Goal: Information Seeking & Learning: Learn about a topic

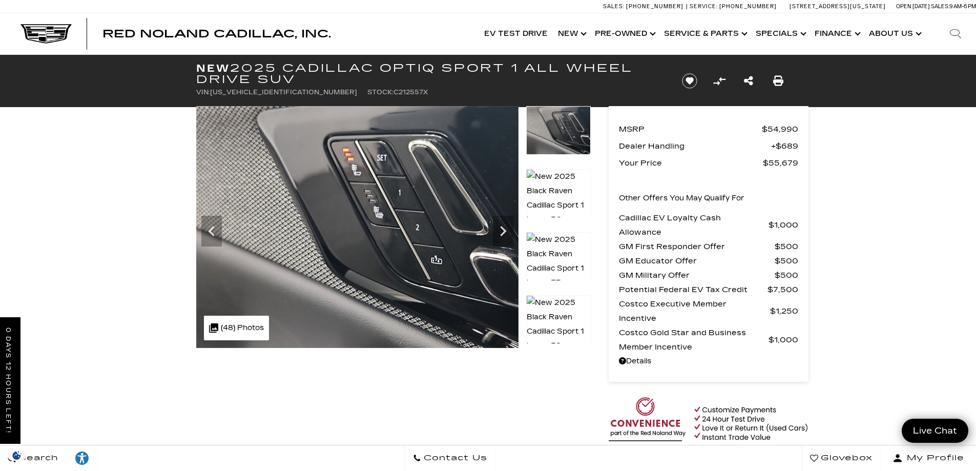
click at [857, 33] on link "Show Finance" at bounding box center [836, 33] width 54 height 41
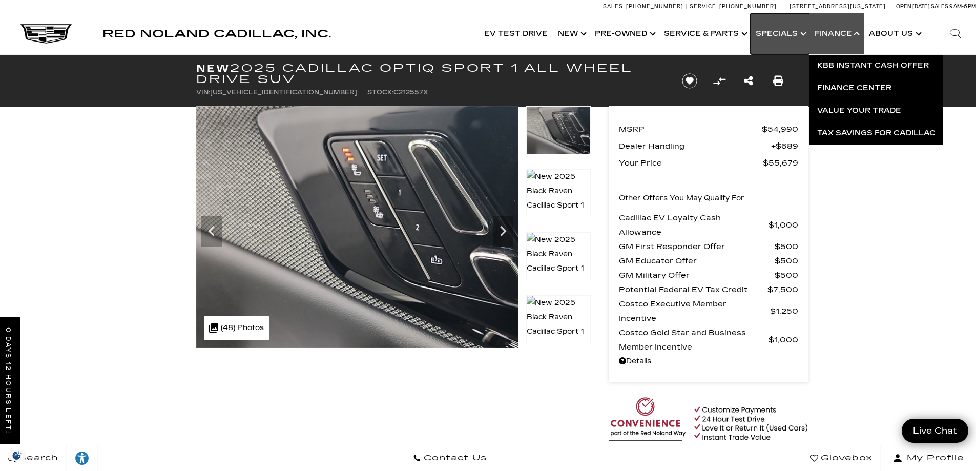
click at [802, 31] on link "Show Specials" at bounding box center [779, 33] width 59 height 41
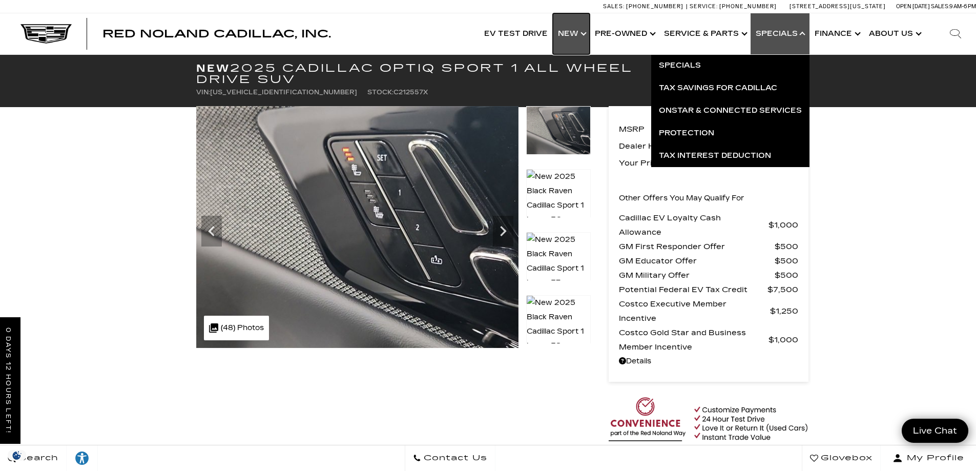
click at [587, 34] on link "Show New" at bounding box center [571, 33] width 37 height 41
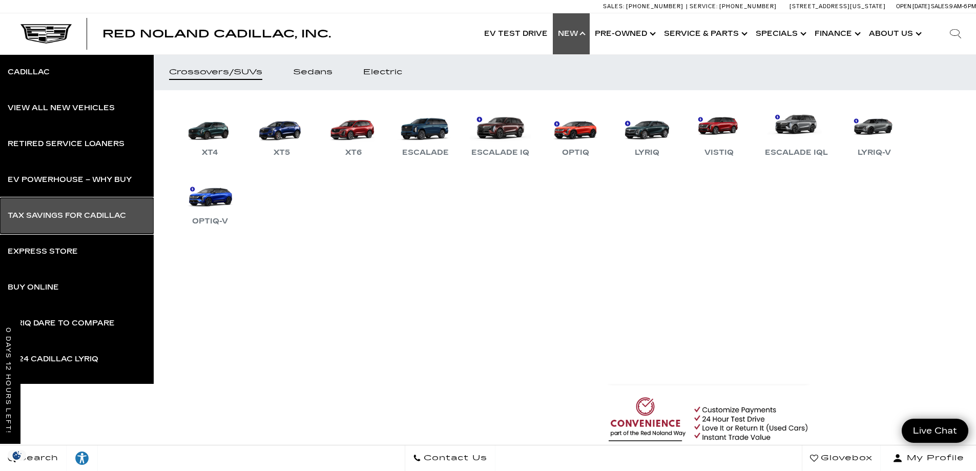
click at [64, 217] on div "Tax Savings for Cadillac" at bounding box center [67, 215] width 118 height 7
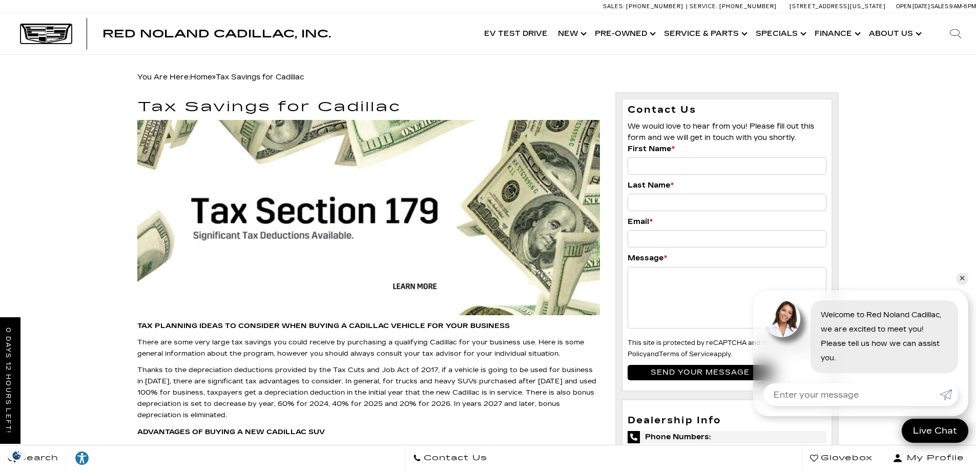
click at [52, 32] on img at bounding box center [45, 33] width 51 height 19
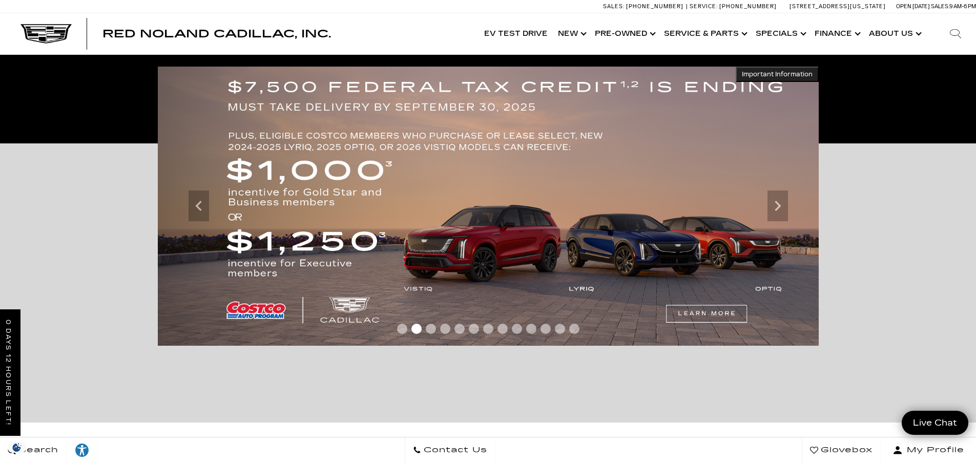
scroll to position [154, 0]
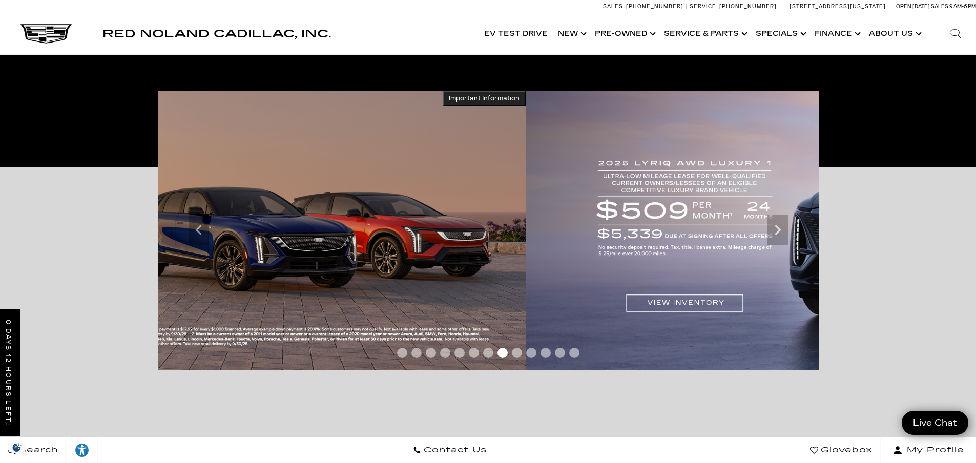
click at [861, 212] on div "Accessible Carousel Important Information Hide Information *Where allowed under…" at bounding box center [488, 307] width 976 height 279
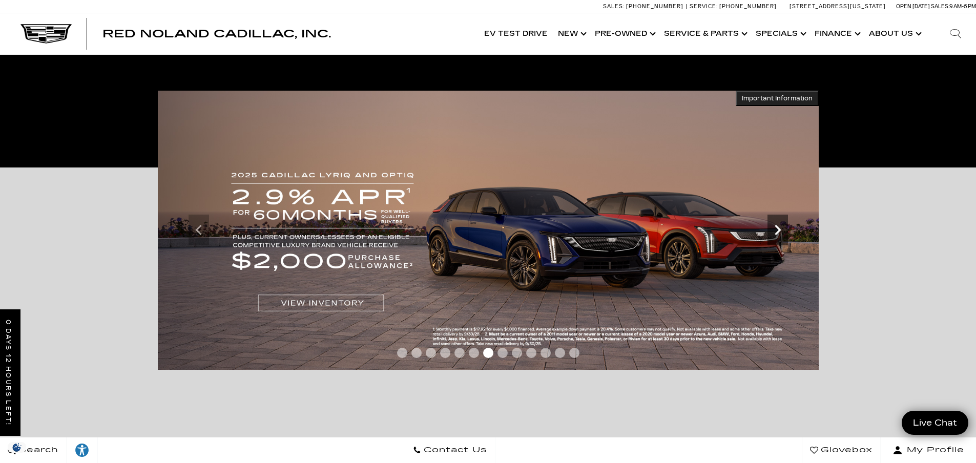
click at [778, 229] on icon "Next" at bounding box center [777, 230] width 20 height 20
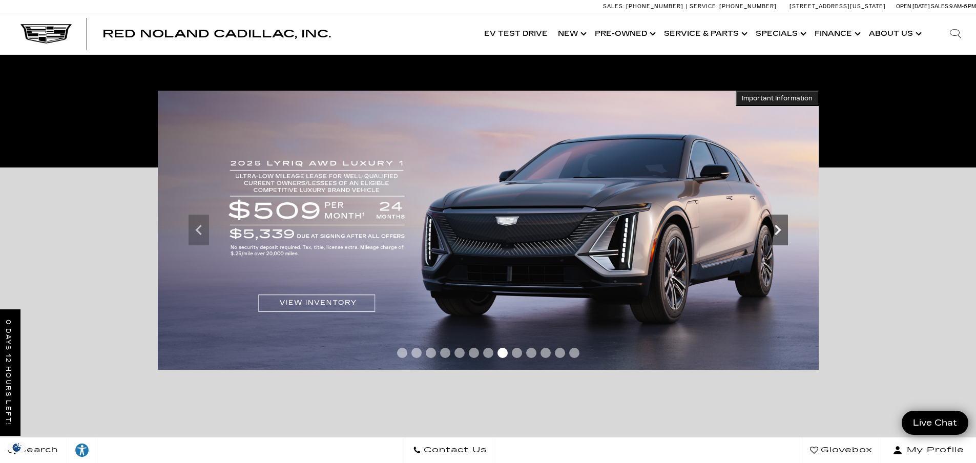
click at [781, 234] on icon "Next" at bounding box center [777, 230] width 20 height 20
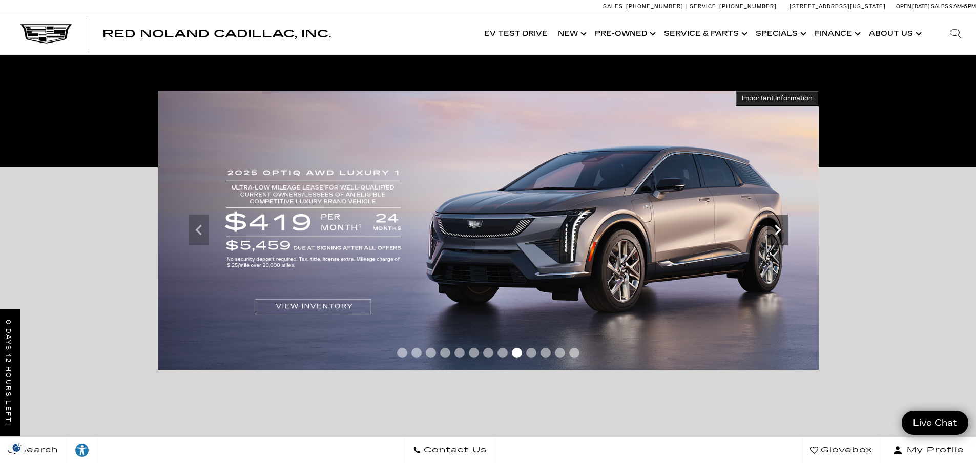
click at [778, 231] on icon "Next" at bounding box center [778, 230] width 6 height 10
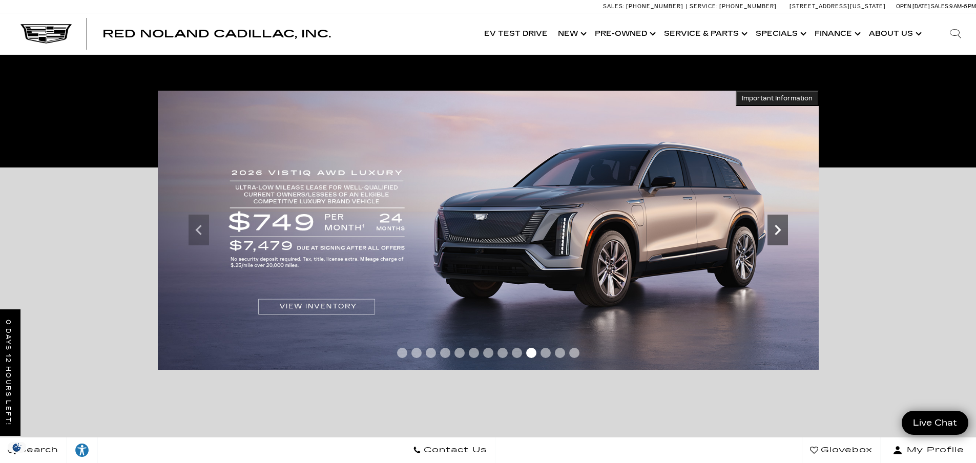
click at [778, 231] on icon "Next" at bounding box center [778, 230] width 6 height 10
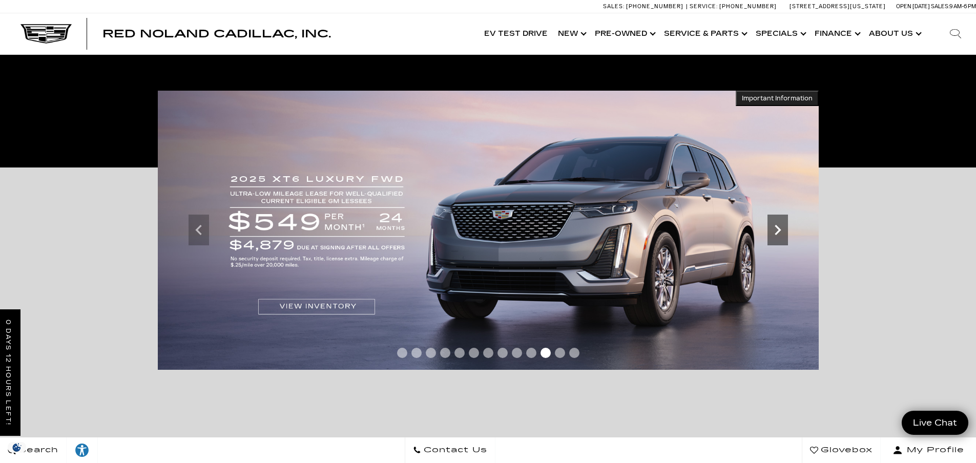
click at [778, 231] on icon "Next" at bounding box center [778, 230] width 6 height 10
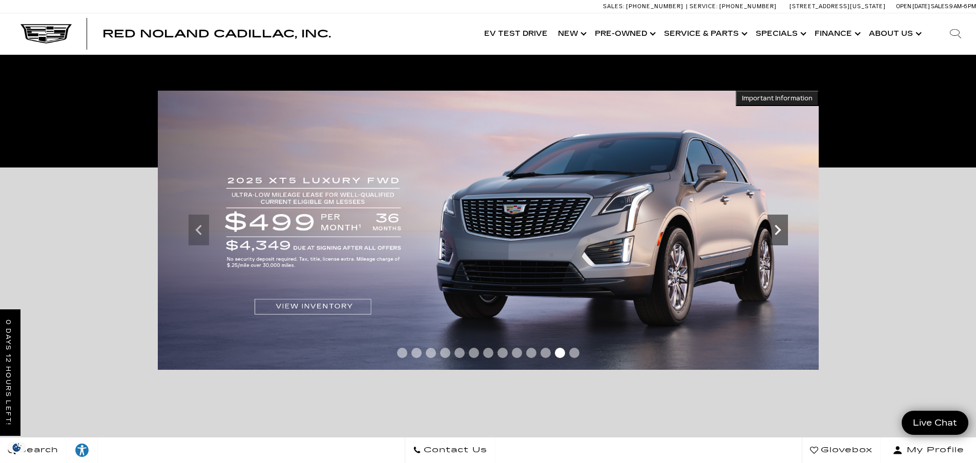
click at [778, 231] on icon "Next" at bounding box center [778, 230] width 6 height 10
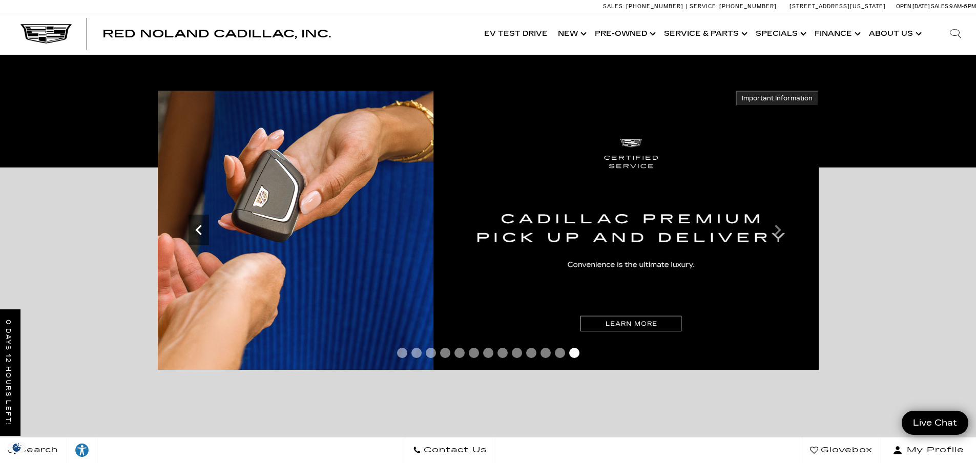
click at [198, 239] on icon "Previous" at bounding box center [199, 230] width 20 height 20
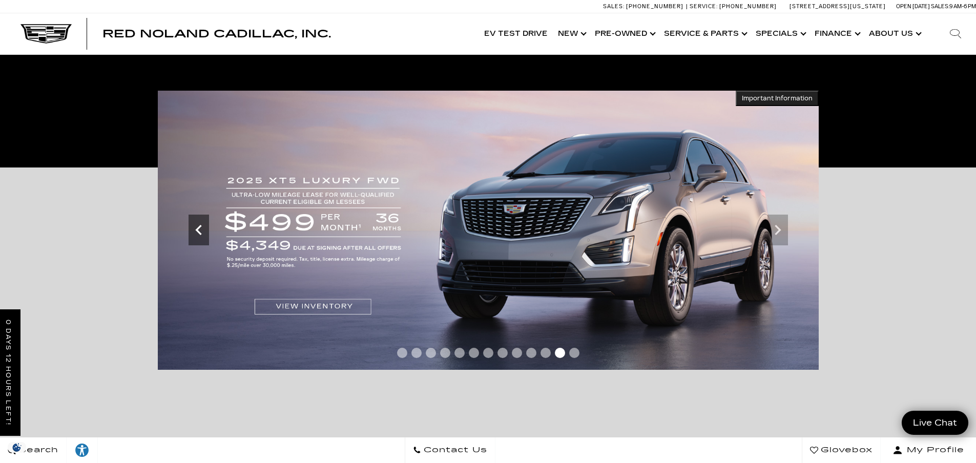
click at [199, 234] on icon "Previous" at bounding box center [198, 230] width 6 height 10
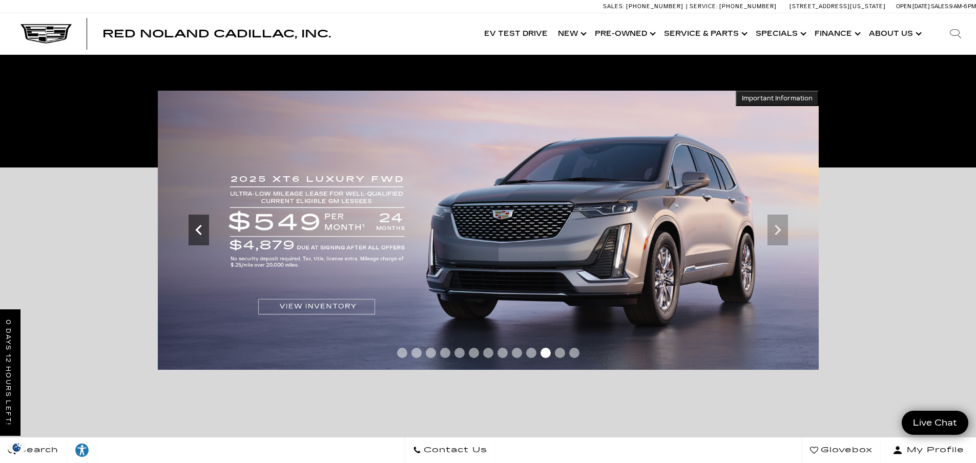
click at [199, 234] on icon "Previous" at bounding box center [198, 230] width 6 height 10
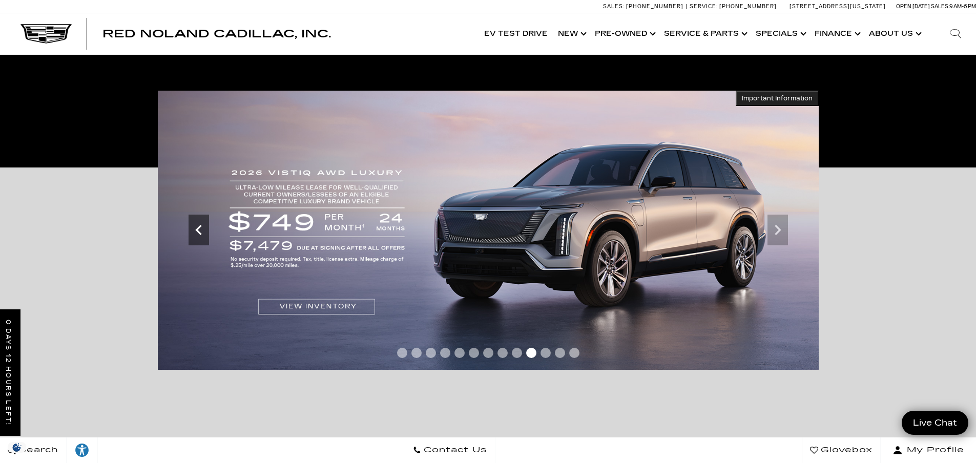
click at [199, 234] on icon "Previous" at bounding box center [198, 230] width 6 height 10
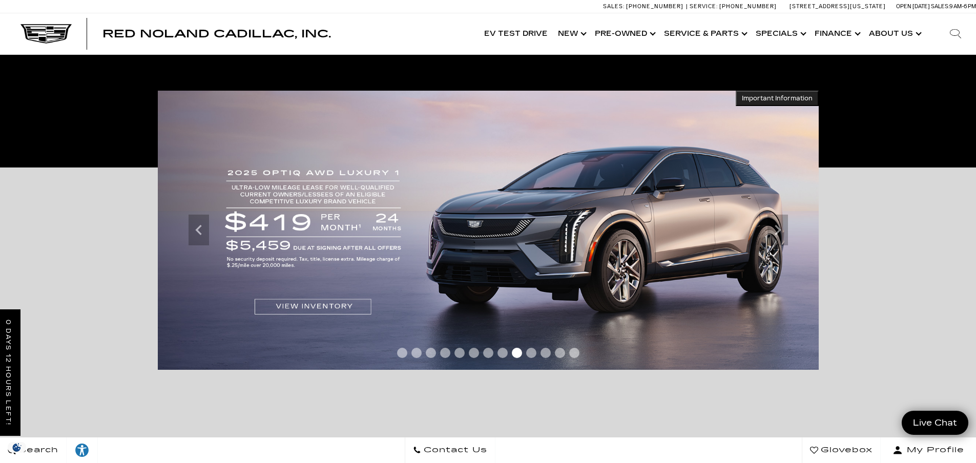
click at [328, 244] on img at bounding box center [488, 230] width 661 height 279
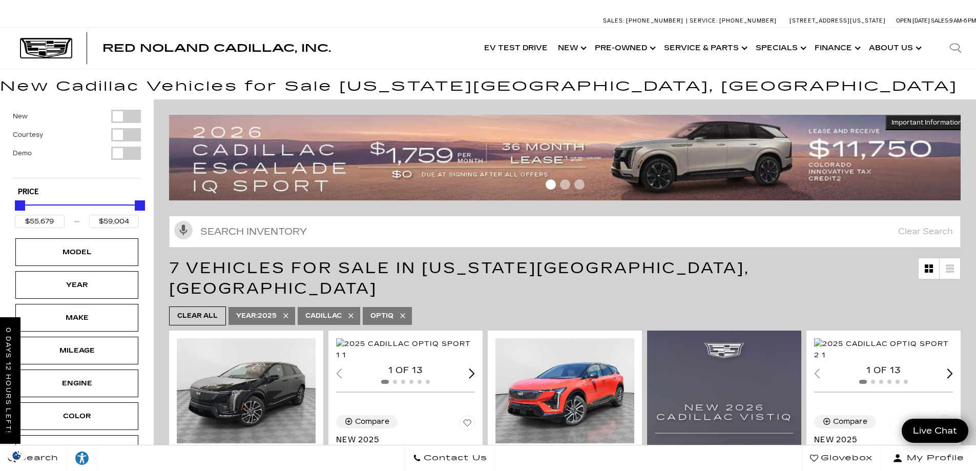
click at [48, 43] on img at bounding box center [45, 47] width 51 height 19
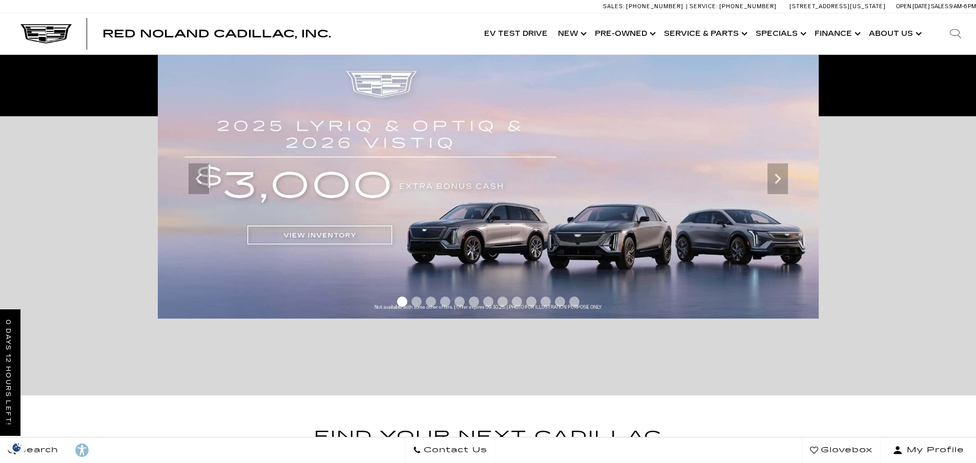
scroll to position [205, 0]
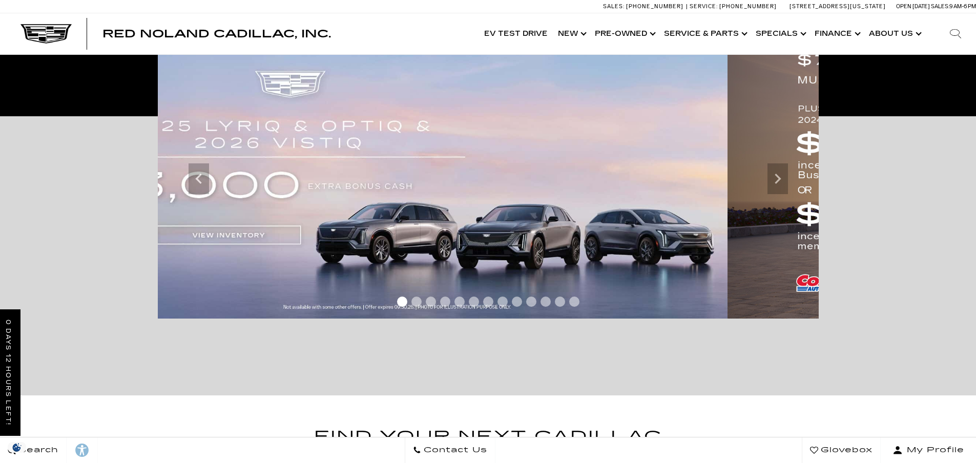
click at [279, 212] on img at bounding box center [397, 178] width 661 height 279
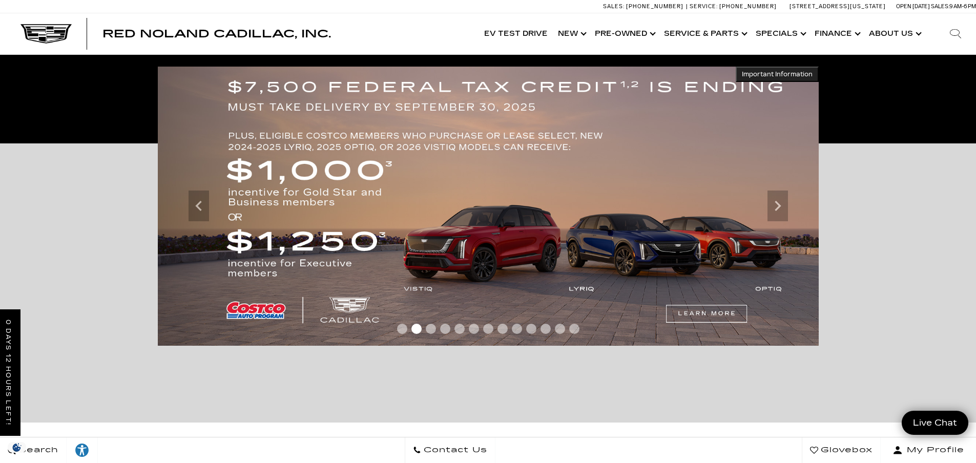
scroll to position [154, 0]
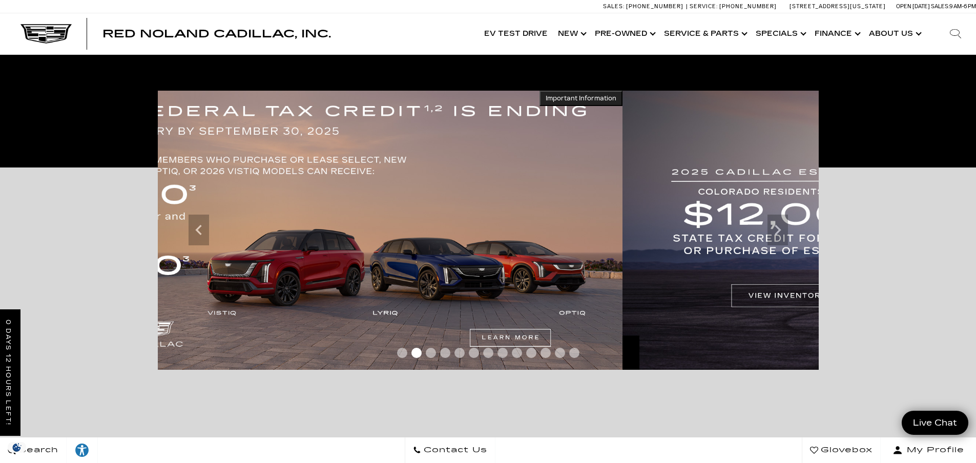
click at [327, 230] on img at bounding box center [292, 230] width 661 height 279
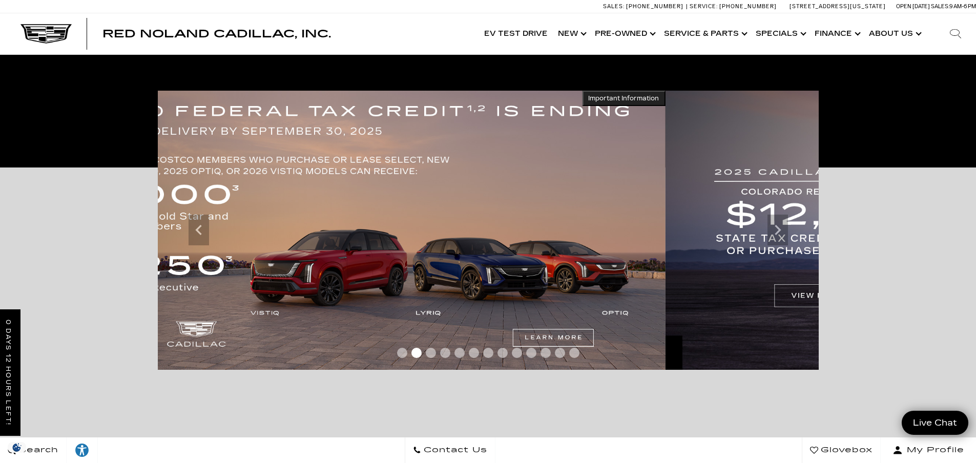
click at [109, 233] on div "Important Information Hide Information *Where allowed under state law. Hide Inf…" at bounding box center [488, 307] width 976 height 279
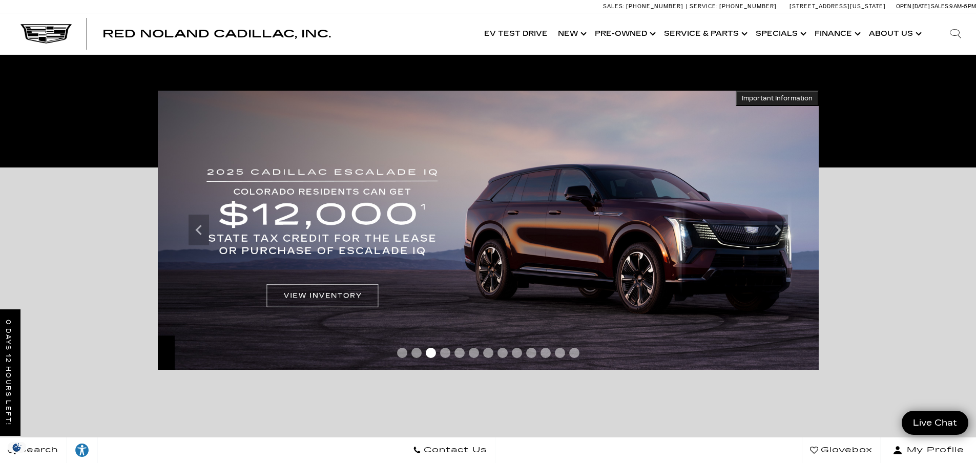
click at [163, 232] on img at bounding box center [488, 230] width 661 height 279
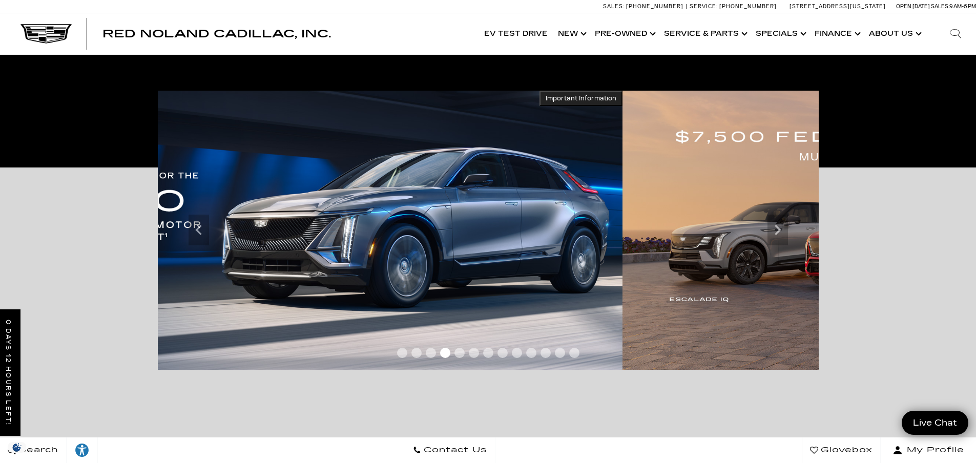
click at [258, 219] on img at bounding box center [292, 230] width 661 height 279
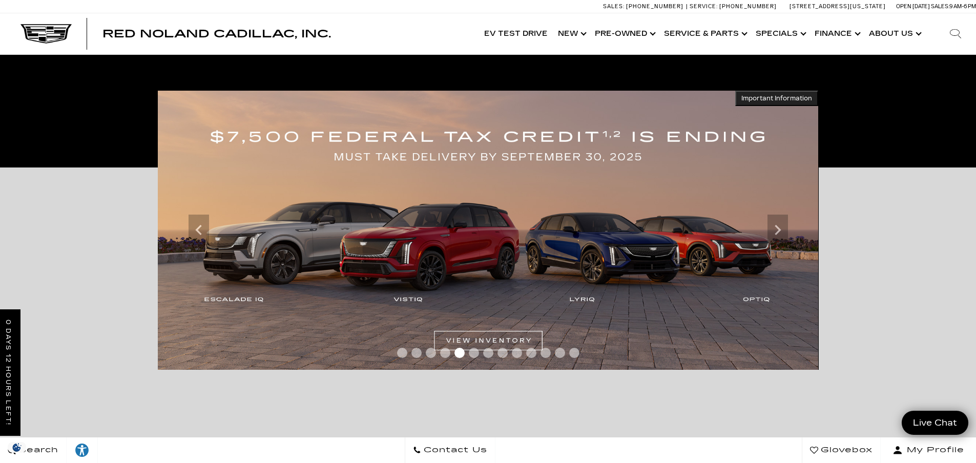
click at [224, 211] on img at bounding box center [487, 230] width 661 height 279
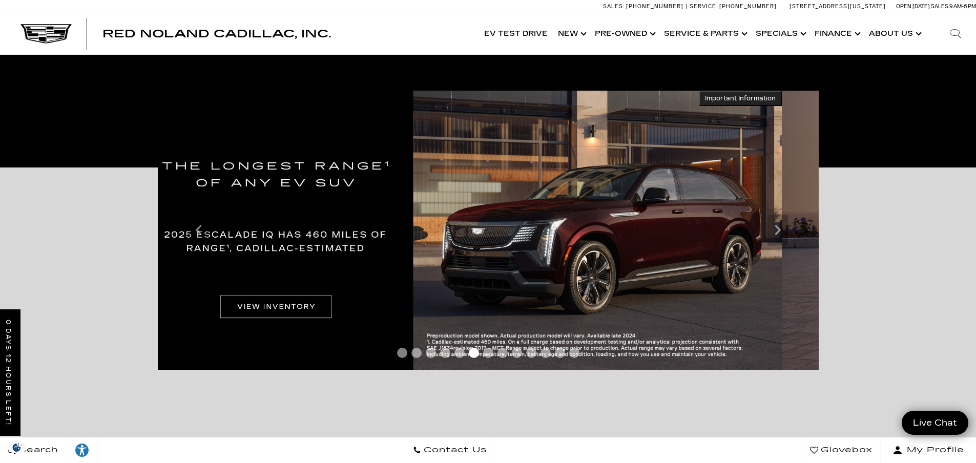
click at [178, 225] on img at bounding box center [451, 230] width 661 height 279
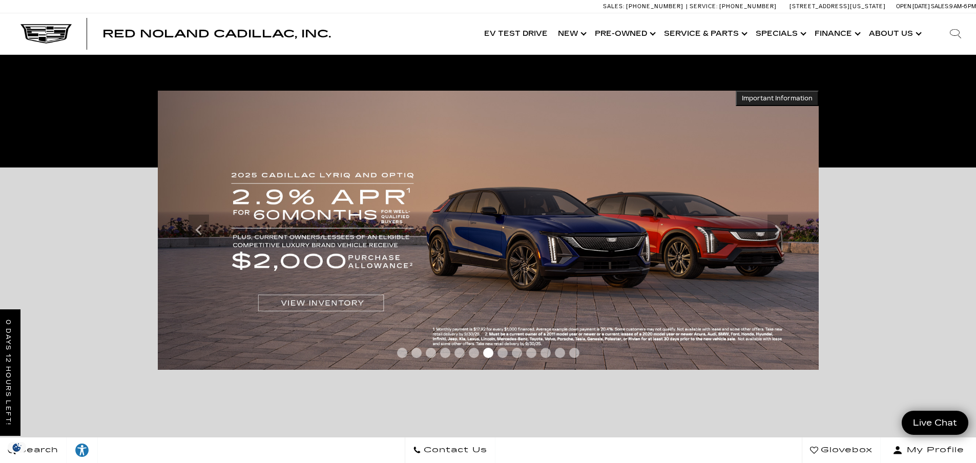
click at [338, 228] on img at bounding box center [488, 230] width 661 height 279
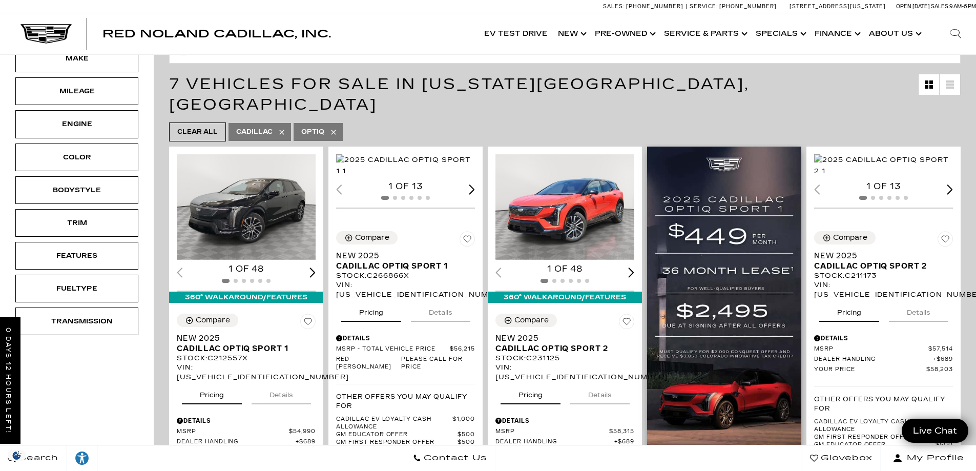
click at [739, 298] on img at bounding box center [724, 323] width 154 height 352
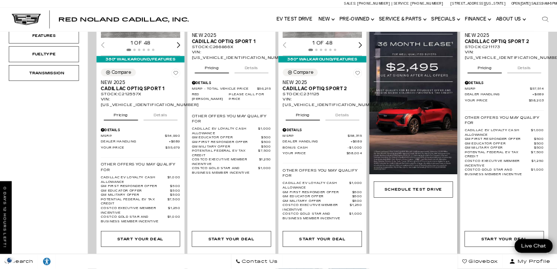
scroll to position [359, 0]
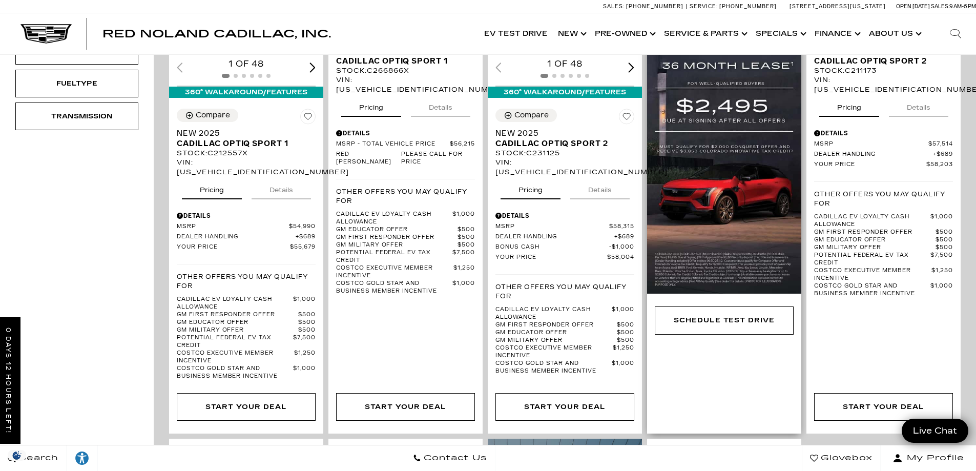
click at [727, 247] on img at bounding box center [724, 118] width 154 height 352
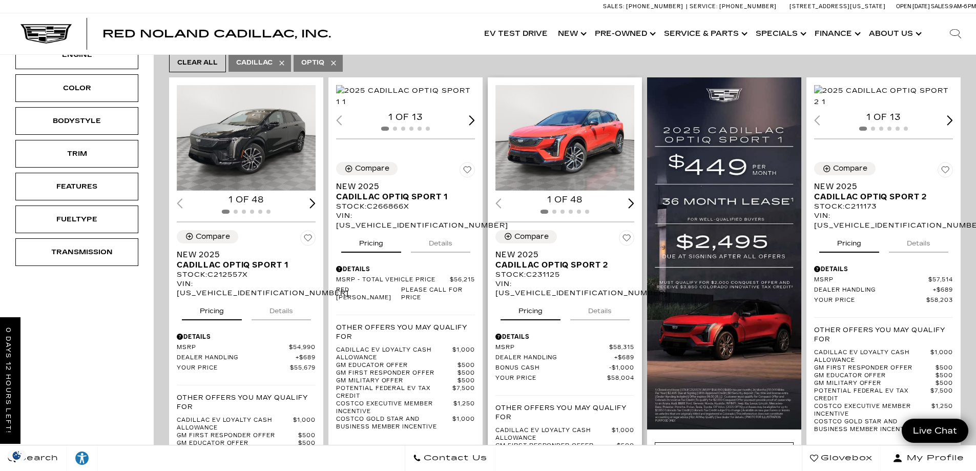
scroll to position [117, 0]
